Goal: Transaction & Acquisition: Purchase product/service

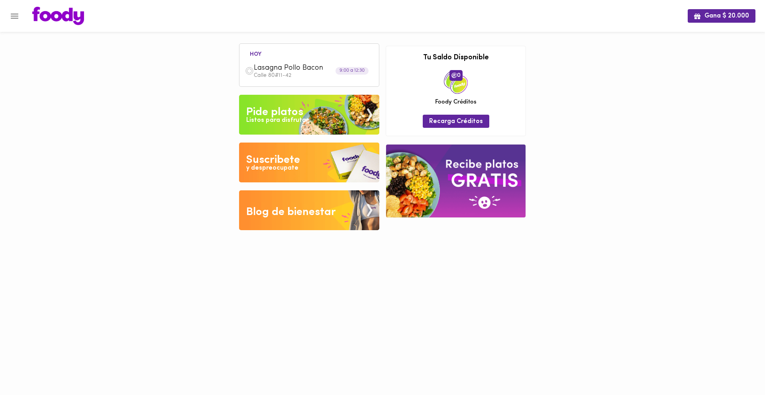
click at [314, 63] on div "Lasagna Pollo Bacon Calle 80#11-42" at bounding box center [310, 71] width 132 height 23
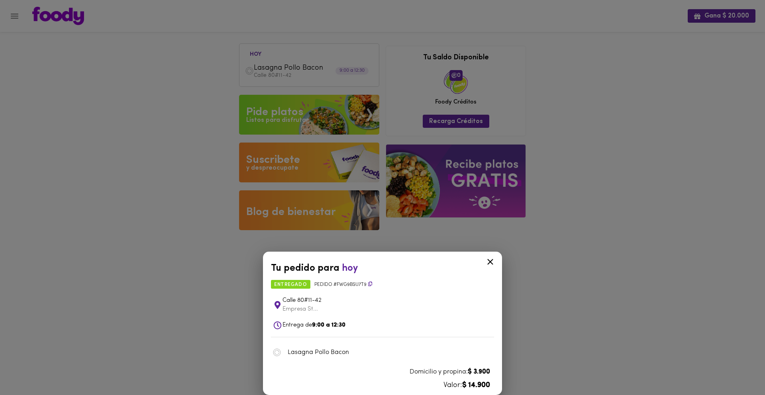
click at [164, 200] on div "Tu pedido para [DATE] entregado Pedido # fWg9bsu7t9 [STREET_ADDRESS]... Entrega…" at bounding box center [382, 197] width 765 height 395
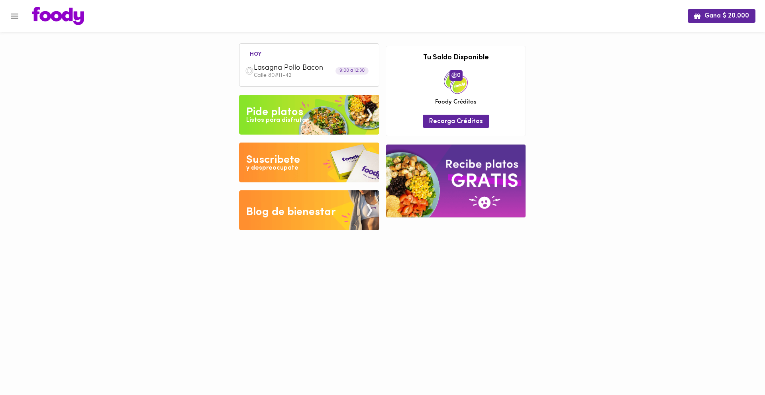
click at [370, 112] on img at bounding box center [309, 115] width 140 height 40
